Goal: Book appointment/travel/reservation

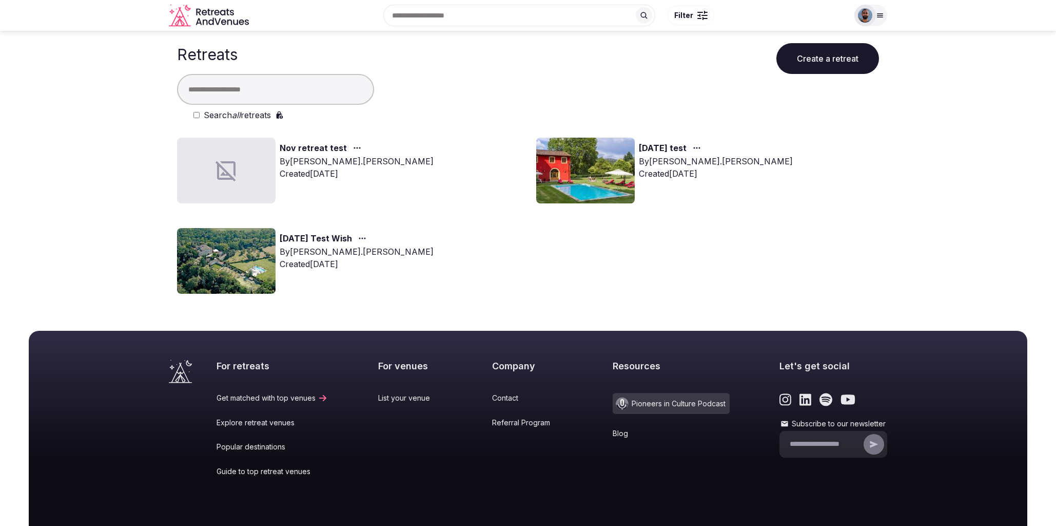
click at [547, 19] on input "text" at bounding box center [519, 16] width 272 height 22
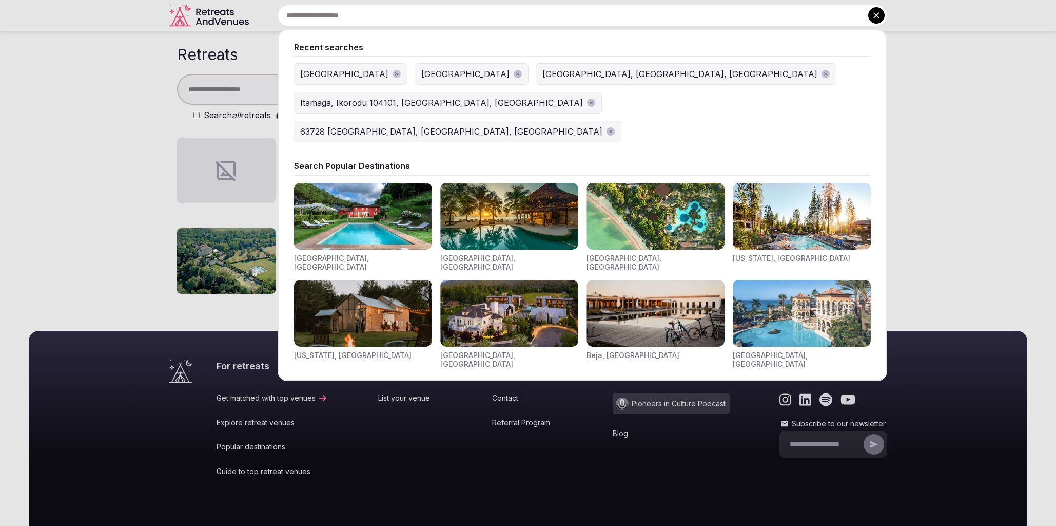
click at [314, 74] on div "[GEOGRAPHIC_DATA]" at bounding box center [344, 74] width 88 height 12
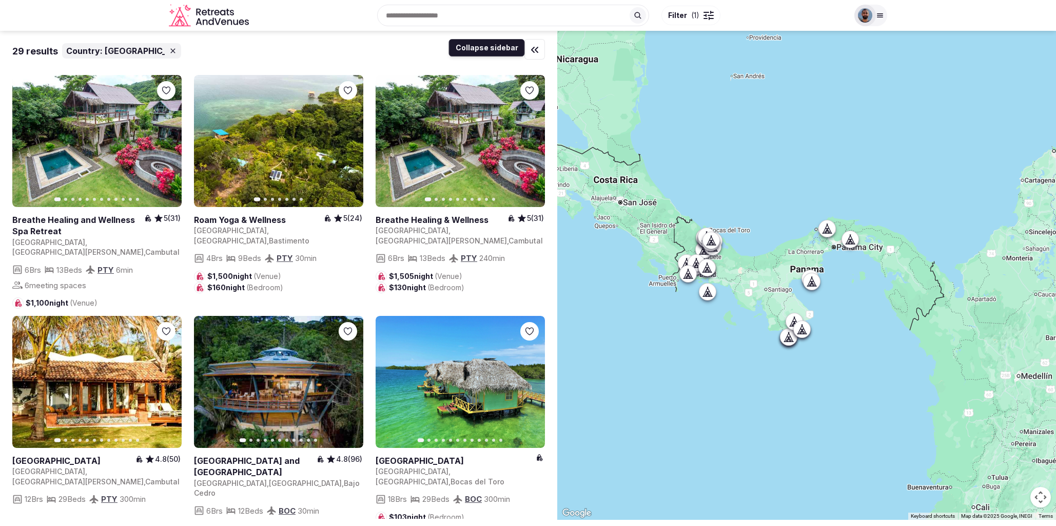
click at [533, 48] on icon "button" at bounding box center [535, 50] width 12 height 12
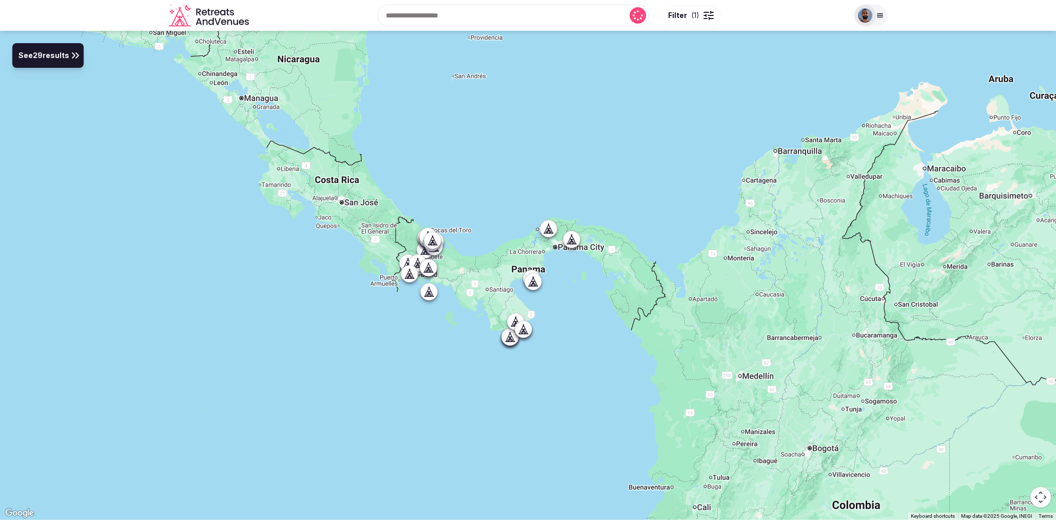
click at [72, 55] on icon at bounding box center [75, 55] width 12 height 12
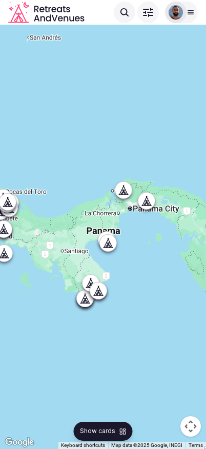
click at [111, 433] on span "Show cards" at bounding box center [97, 431] width 35 height 9
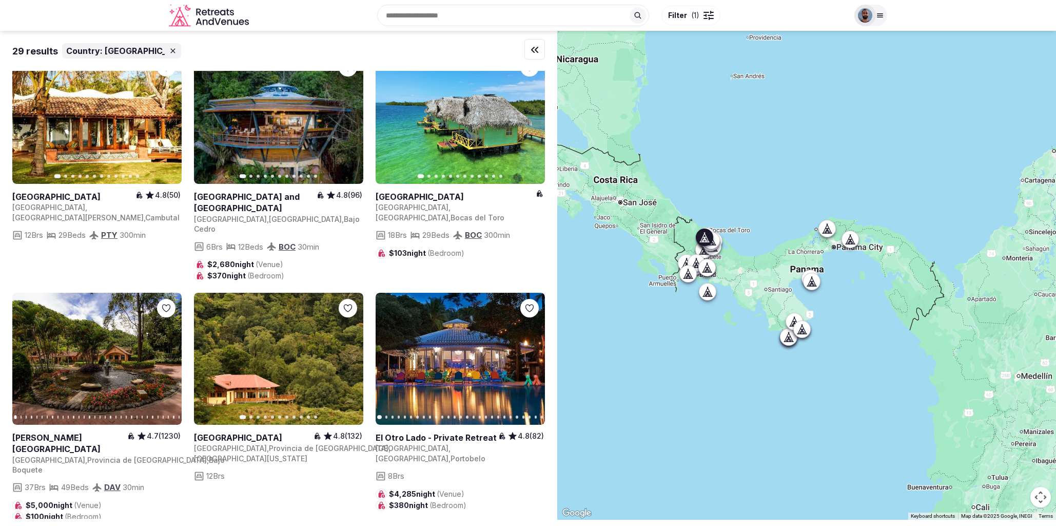
scroll to position [263, 0]
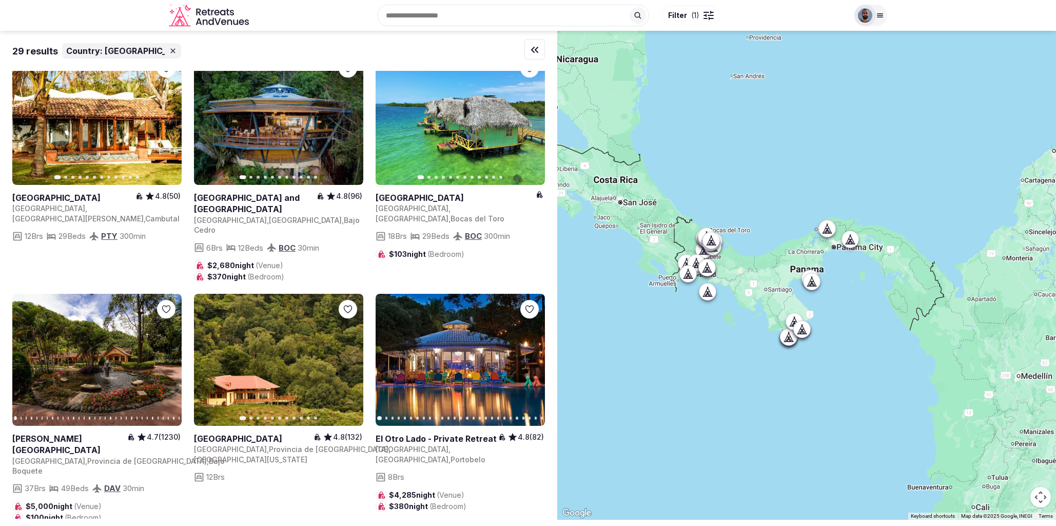
click at [823, 480] on div at bounding box center [806, 275] width 499 height 489
